Goal: Navigation & Orientation: Find specific page/section

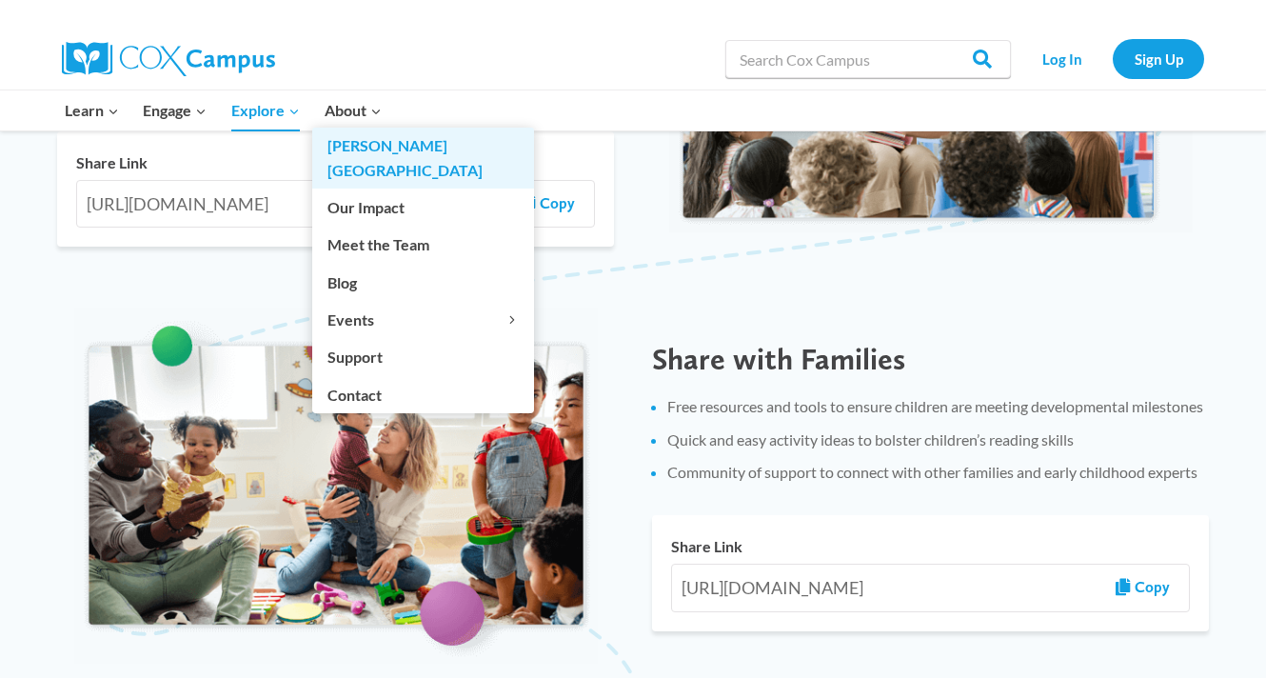
scroll to position [1557, 0]
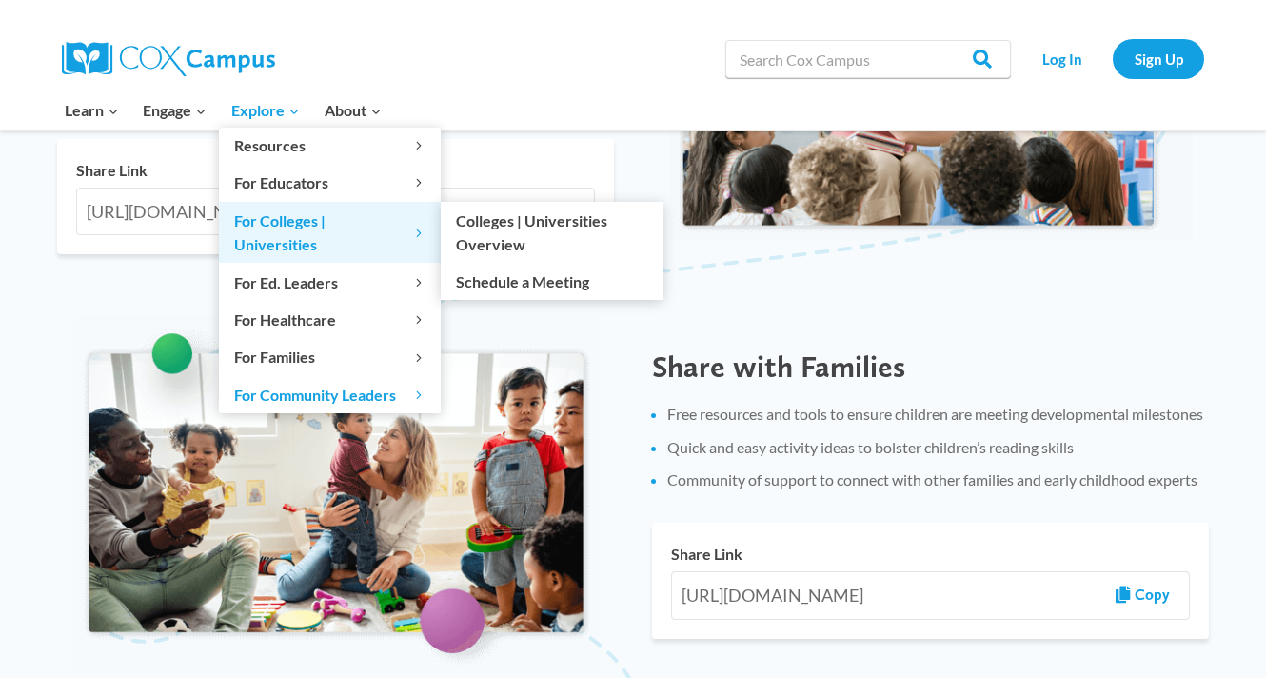
click at [314, 233] on link "For Colleges | Universities Expand" at bounding box center [330, 232] width 222 height 61
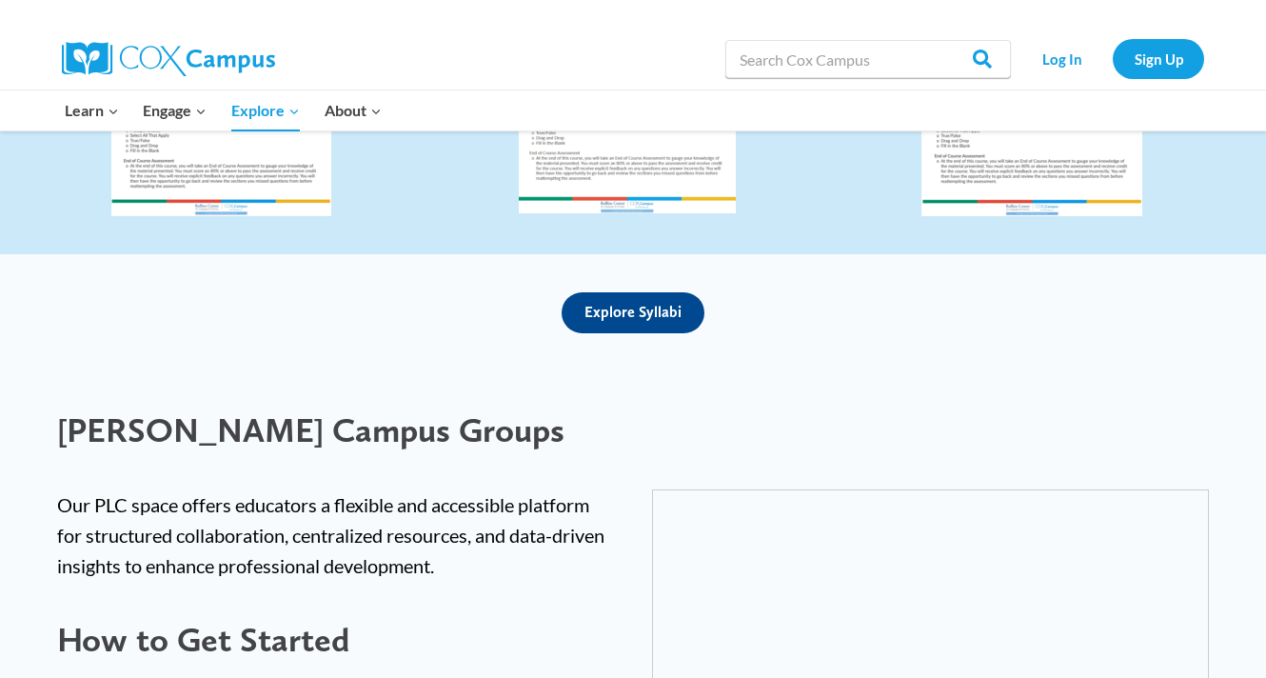
scroll to position [3982, 0]
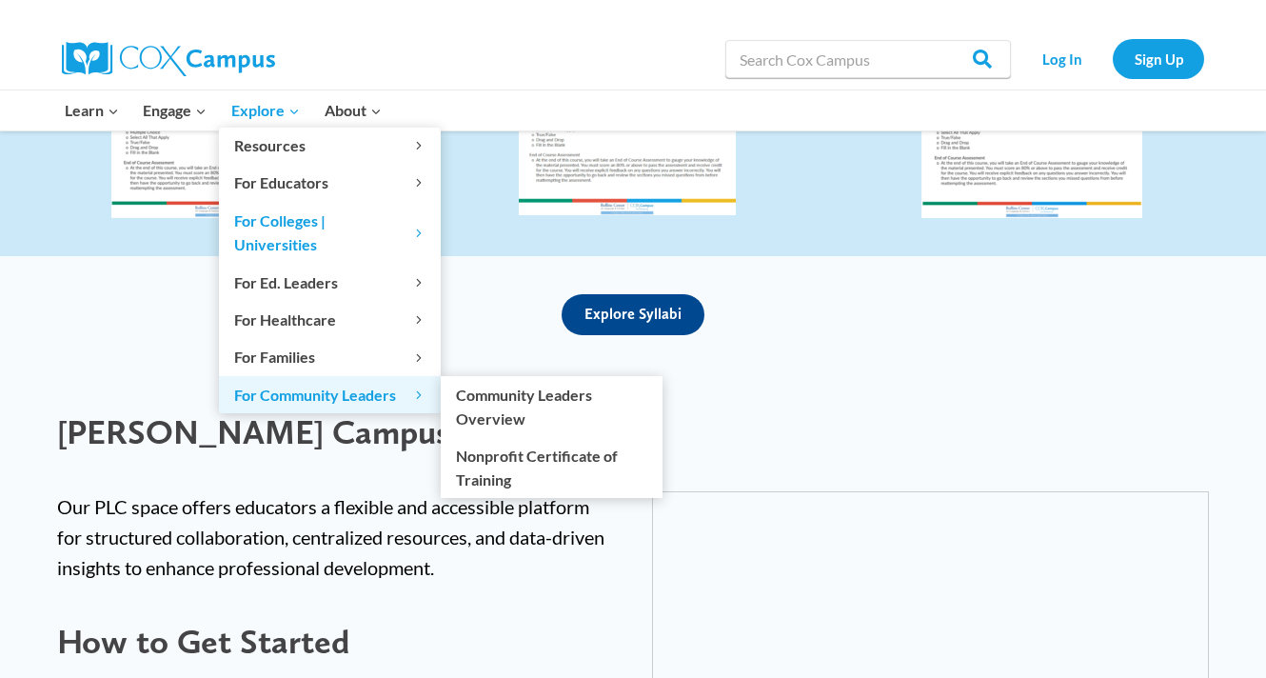
click at [274, 383] on span "For Community Leaders Expand" at bounding box center [329, 395] width 191 height 25
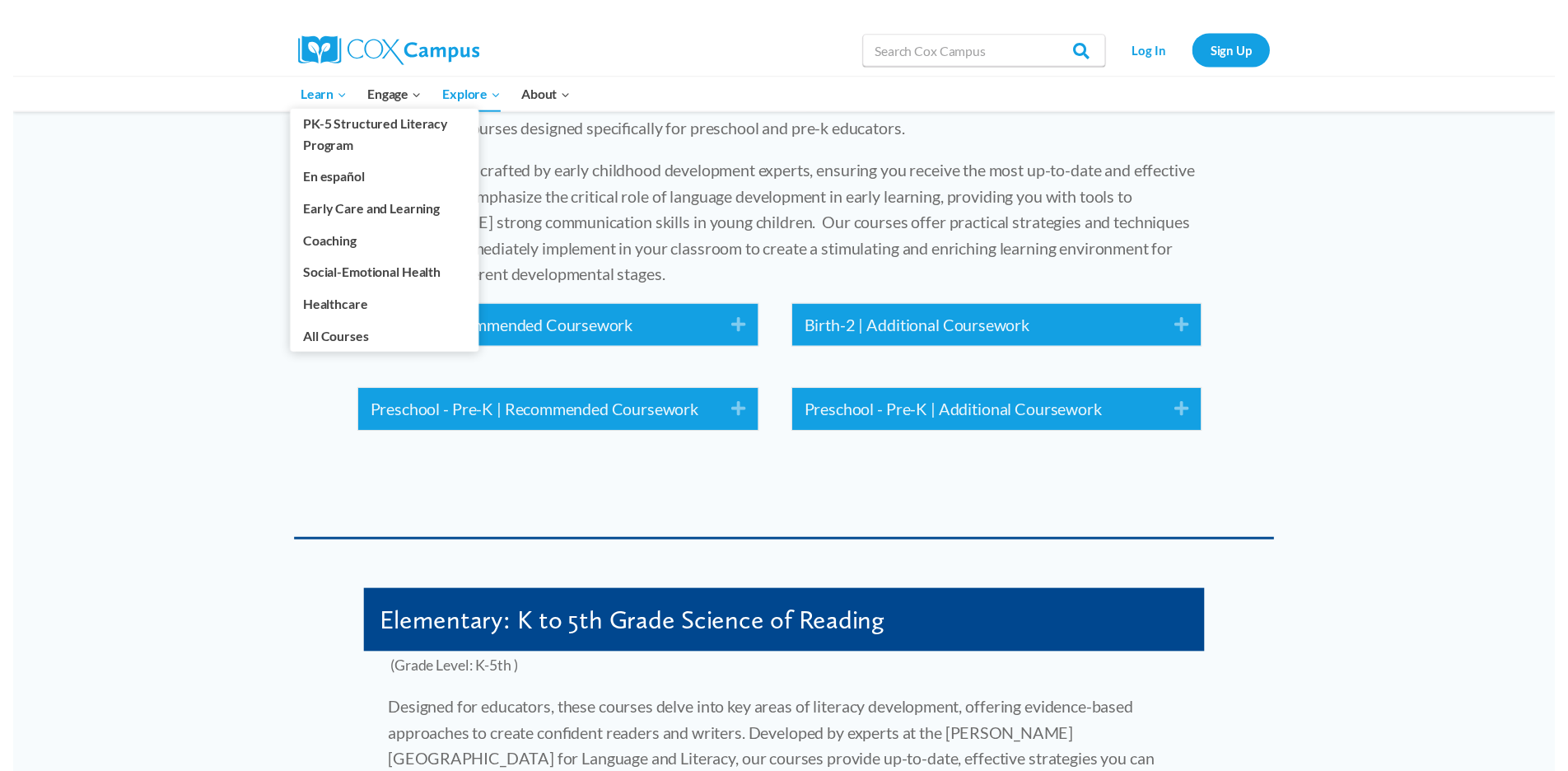
scroll to position [2056, 0]
